Goal: Obtain resource: Download file/media

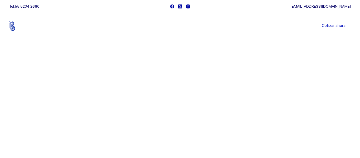
click at [268, 57] on main at bounding box center [180, 79] width 360 height 158
